Goal: Task Accomplishment & Management: Use online tool/utility

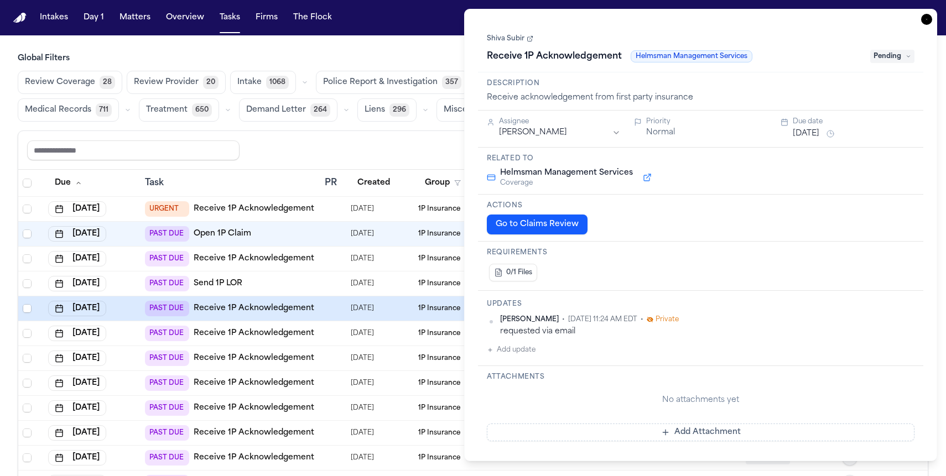
click at [928, 23] on icon "button" at bounding box center [926, 19] width 11 height 11
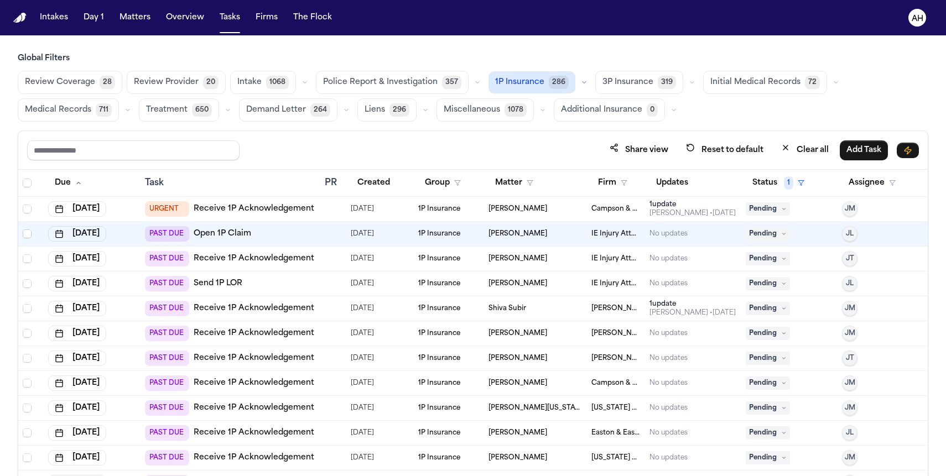
click at [221, 238] on link "Open 1P Claim" at bounding box center [223, 233] width 58 height 11
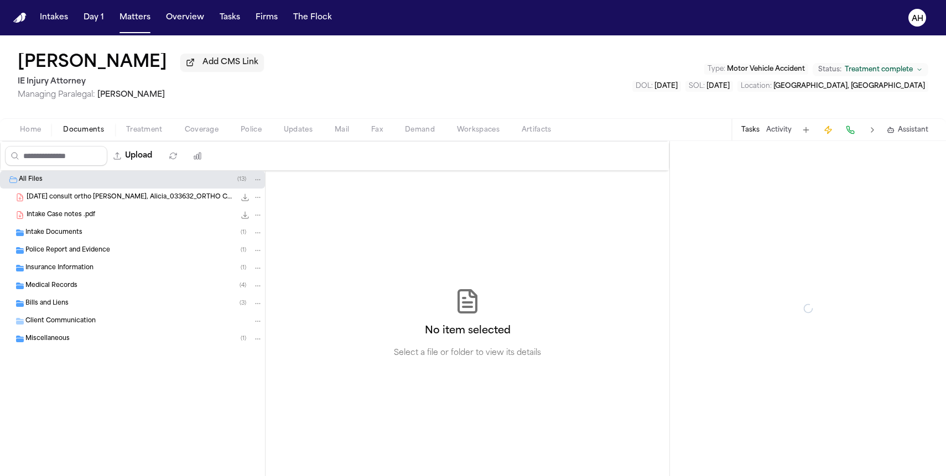
click at [85, 134] on span "Documents" at bounding box center [83, 130] width 41 height 9
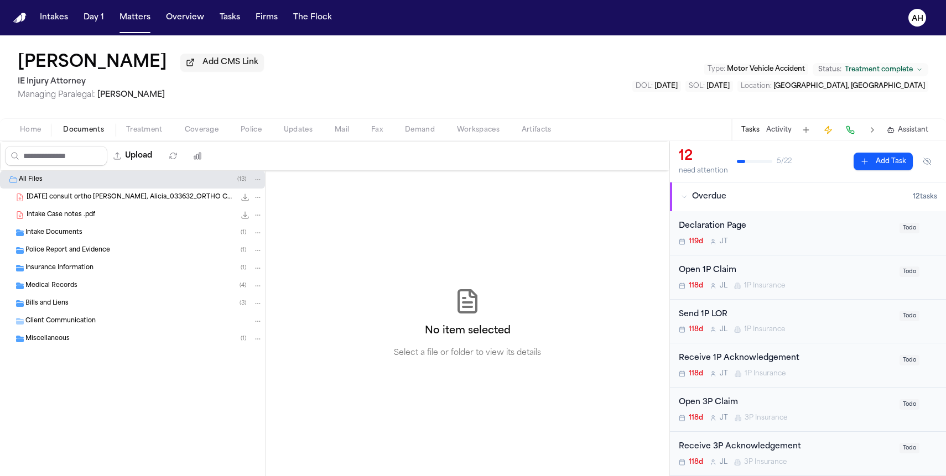
click at [79, 273] on span "Insurance Information" at bounding box center [59, 268] width 68 height 9
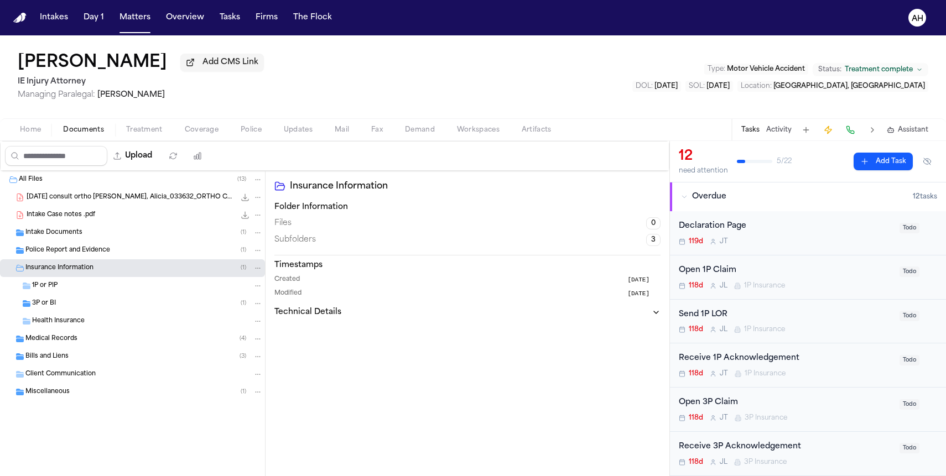
click at [78, 305] on div "3P or BI ( 1 )" at bounding box center [147, 304] width 231 height 10
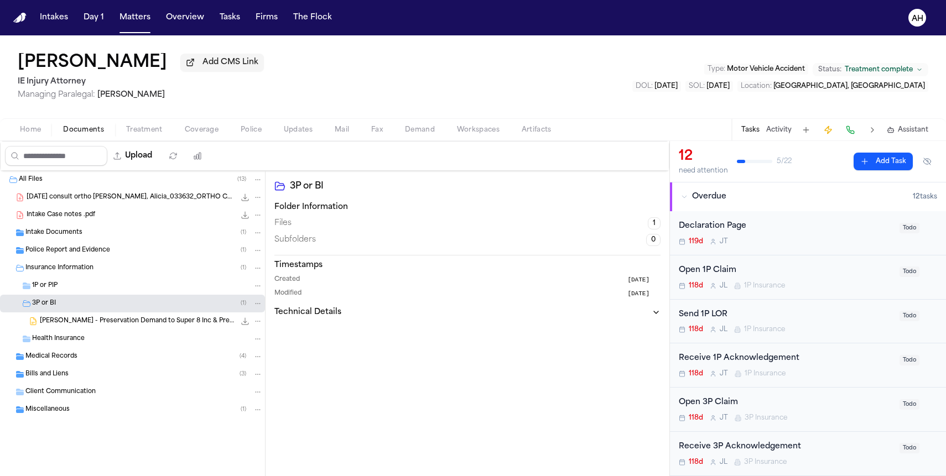
click at [86, 320] on span "[PERSON_NAME] - Preservation Demand to Super 8 Inc & Preekran - [DATE]" at bounding box center [137, 321] width 195 height 9
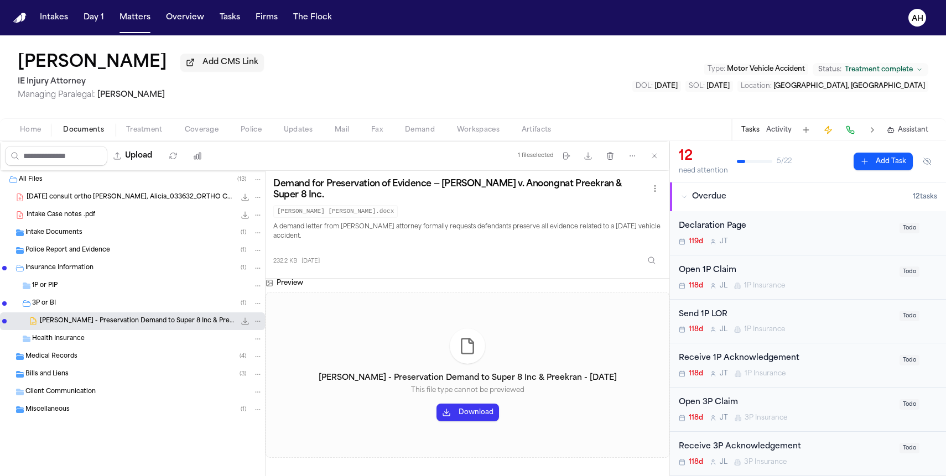
click at [122, 252] on div "Police Report and Evidence ( 1 )" at bounding box center [143, 251] width 237 height 10
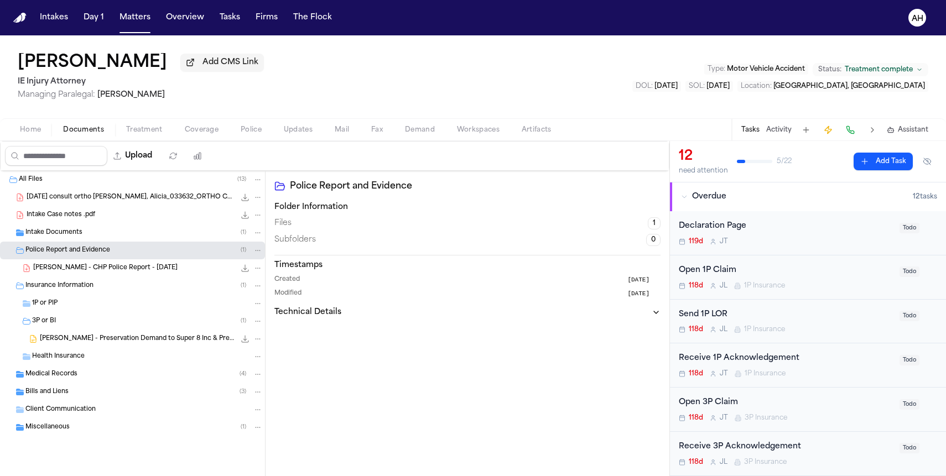
click at [115, 265] on div "A. Acosta - CHP Police Report - 3.25.25 1.6 MB • PDF" at bounding box center [147, 268] width 229 height 11
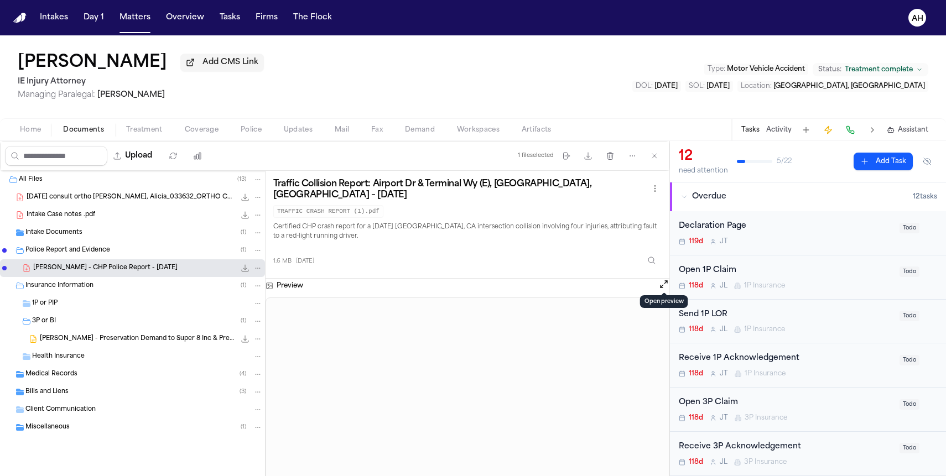
click at [665, 279] on button "Open preview" at bounding box center [663, 284] width 11 height 11
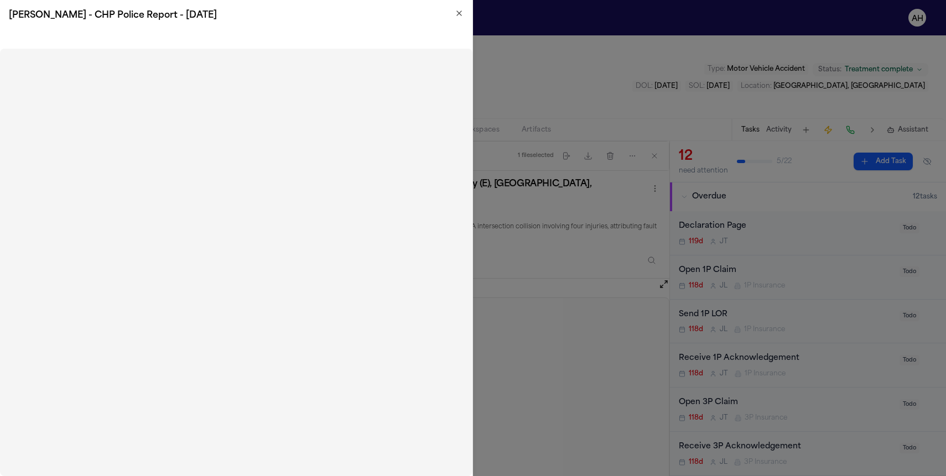
click at [460, 11] on icon "button" at bounding box center [459, 13] width 9 height 9
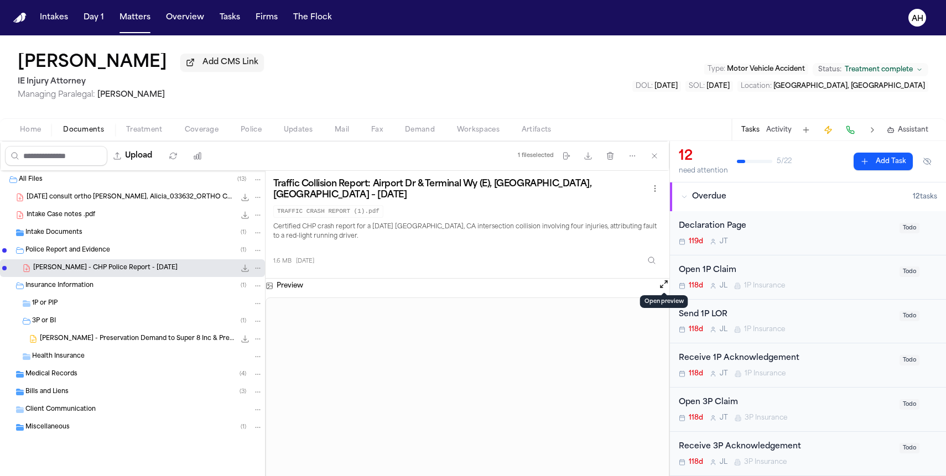
click at [211, 132] on span "Coverage" at bounding box center [202, 130] width 34 height 9
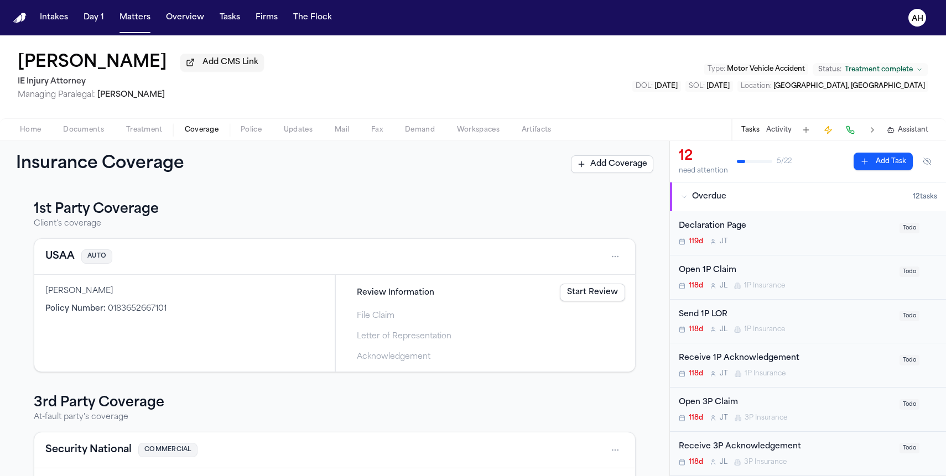
click at [581, 295] on link "Start Review" at bounding box center [592, 293] width 65 height 18
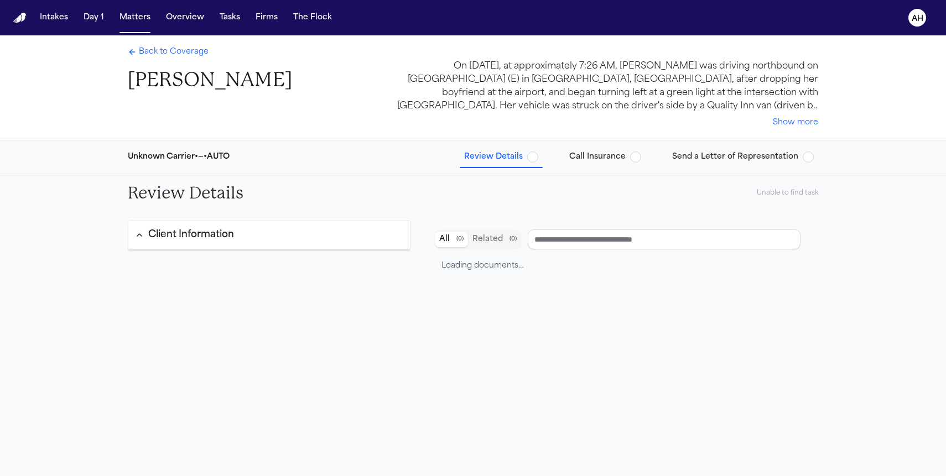
type input "**********"
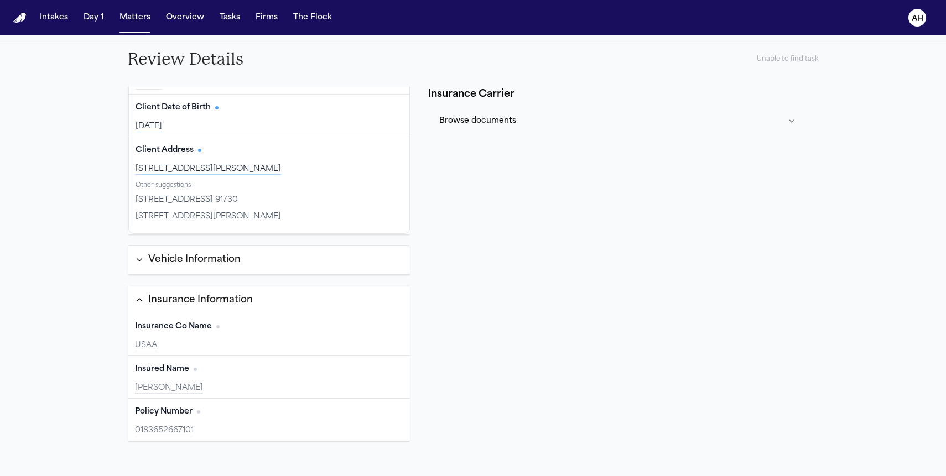
scroll to position [134, 0]
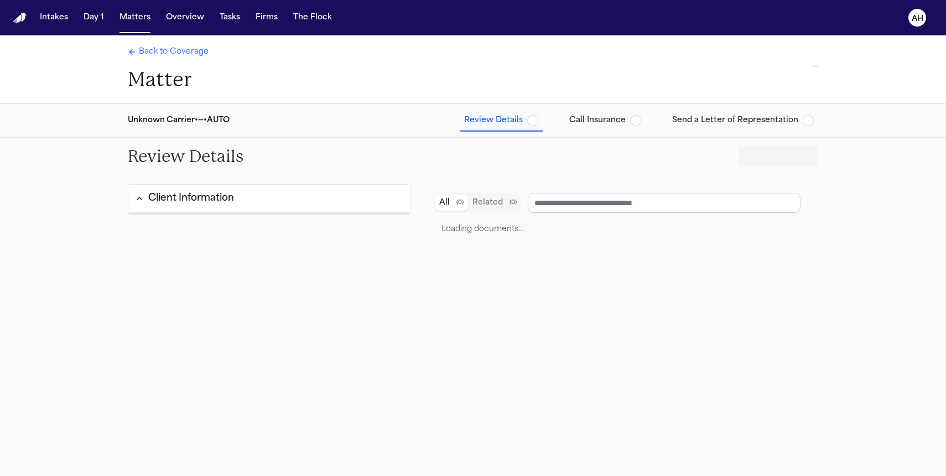
type input "**********"
